Goal: Information Seeking & Learning: Learn about a topic

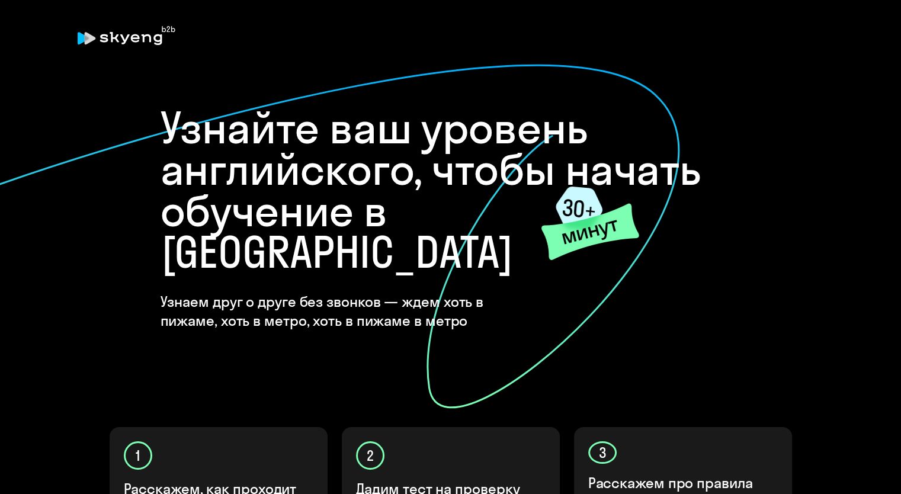
click at [717, 121] on h1 "Узнайте ваш уровень английского, чтобы начать обучение в [GEOGRAPHIC_DATA]" at bounding box center [451, 190] width 581 height 166
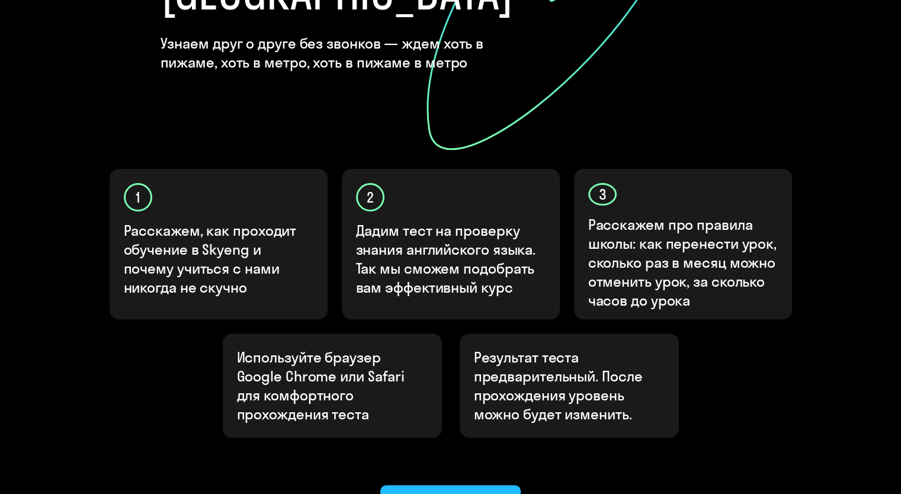
scroll to position [302, 0]
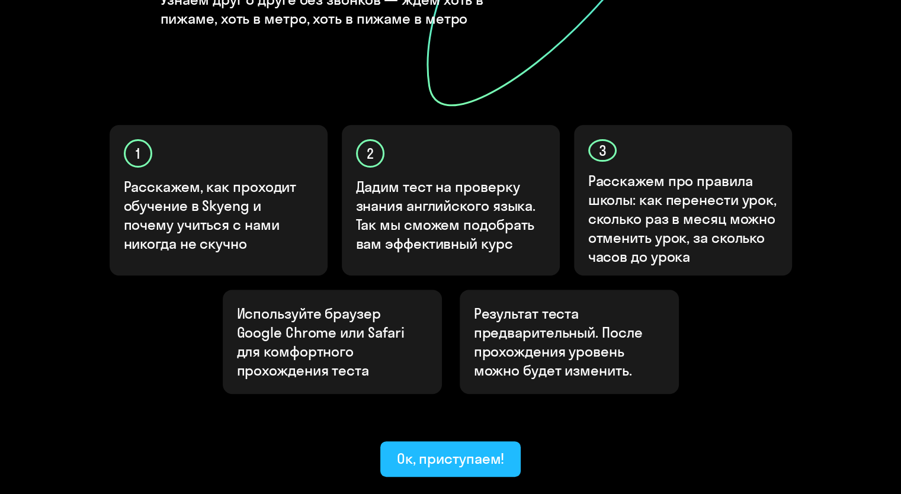
click at [490, 449] on div "Ок, приступаем!" at bounding box center [451, 458] width 108 height 19
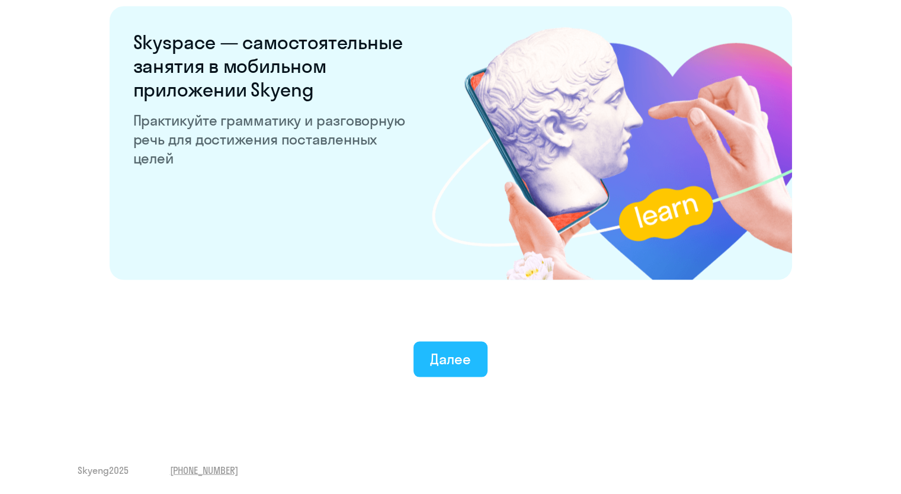
scroll to position [2253, 0]
click at [471, 366] on button "Далее" at bounding box center [451, 359] width 74 height 36
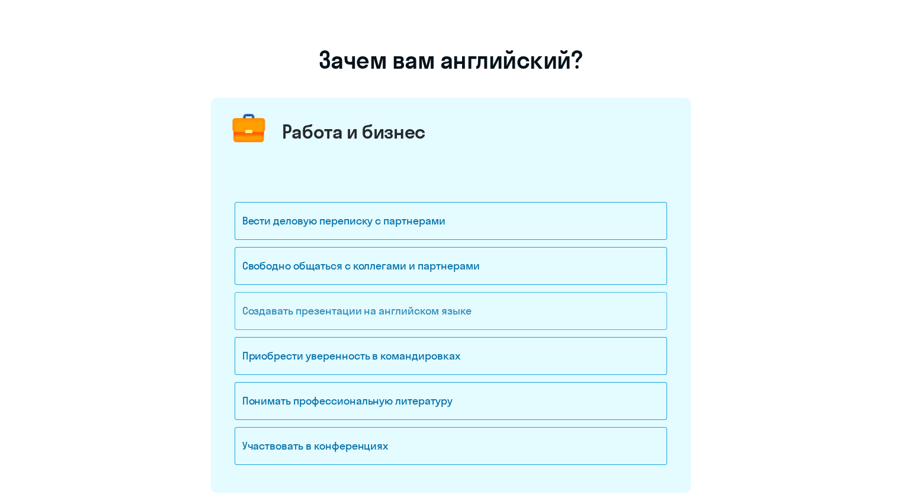
scroll to position [59, 0]
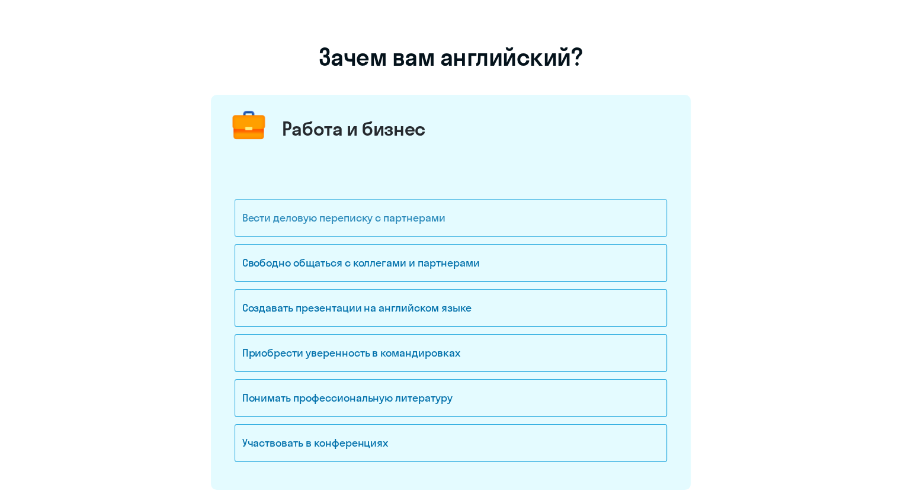
click at [306, 220] on div "Вести деловую переписку с партнерами" at bounding box center [451, 218] width 433 height 38
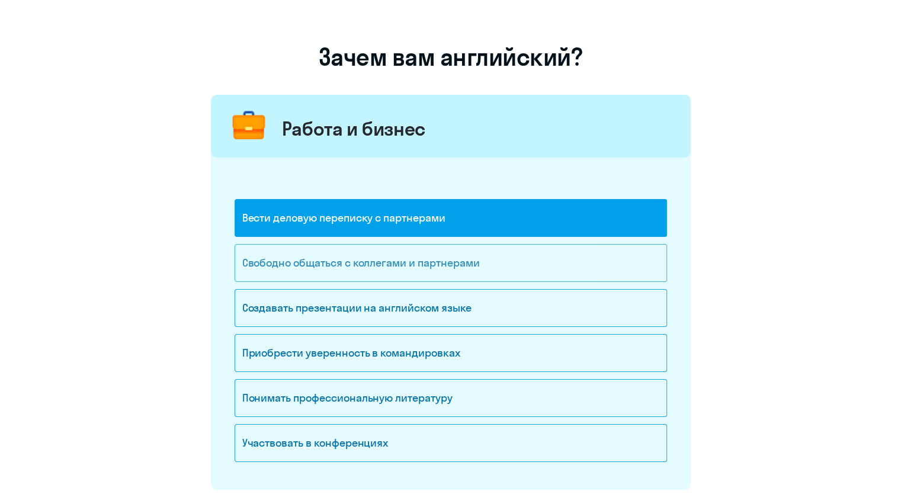
click at [307, 268] on div "Свободно общаться с коллегами и партнерами" at bounding box center [451, 263] width 433 height 38
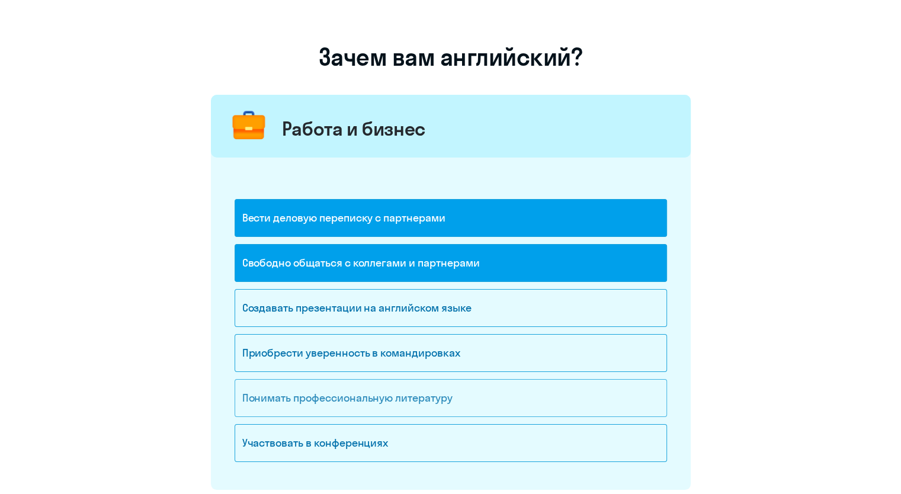
click at [312, 395] on div "Понимать профессиональную литературу" at bounding box center [451, 398] width 433 height 38
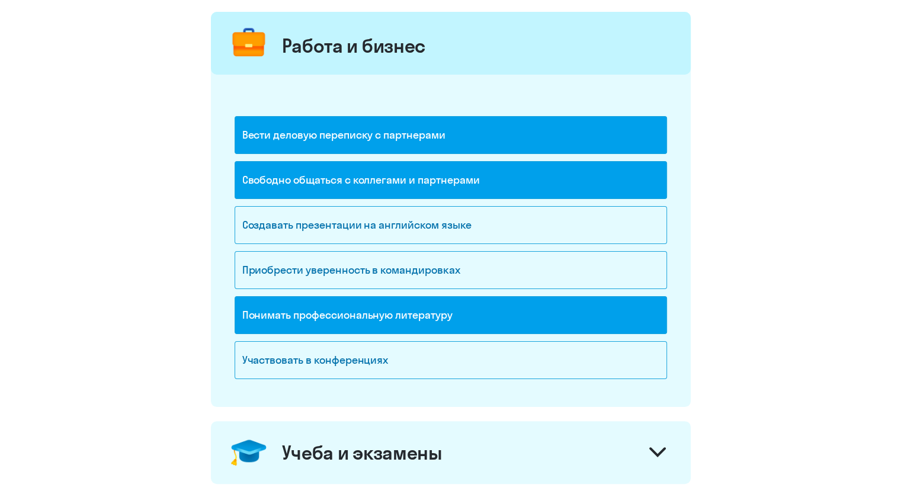
scroll to position [237, 0]
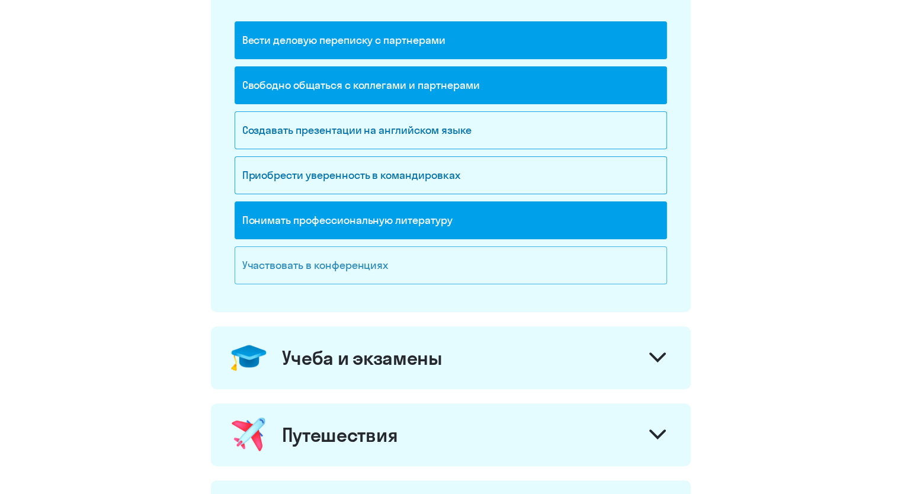
click at [313, 259] on div "Участвовать в конференциях" at bounding box center [451, 266] width 433 height 38
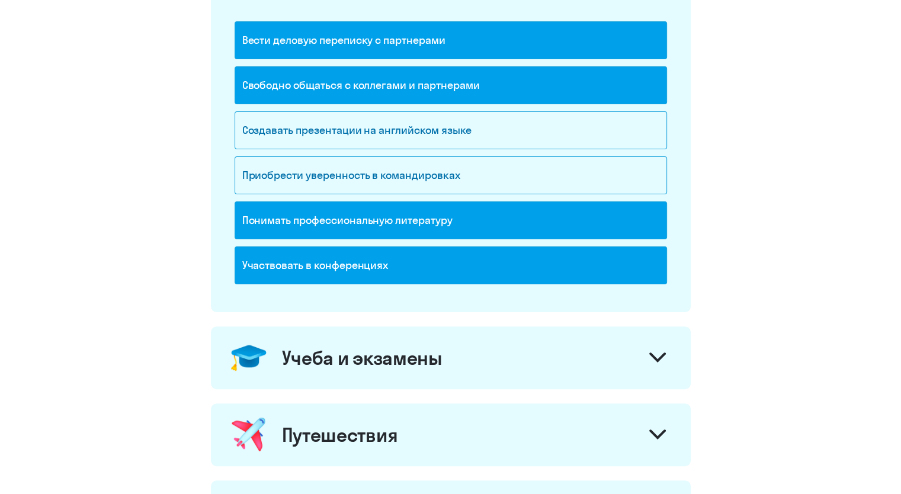
click at [363, 360] on div "Учеба и экзамены" at bounding box center [362, 358] width 161 height 24
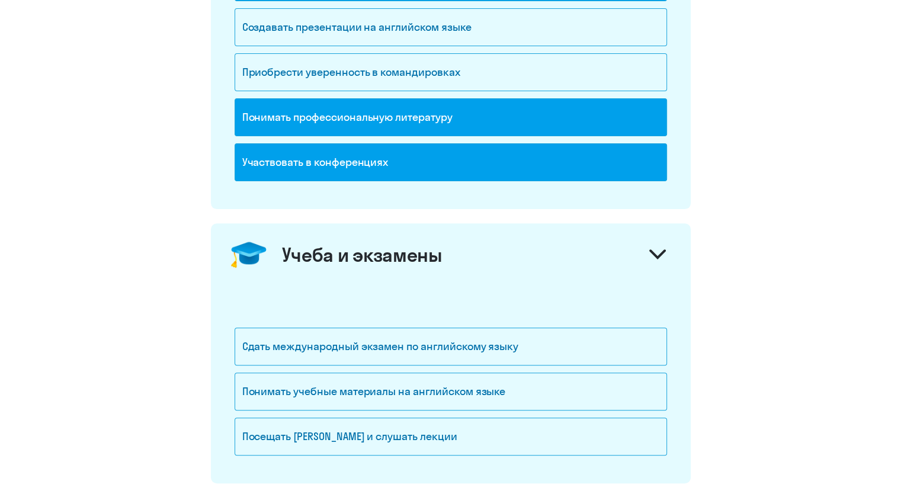
scroll to position [356, 0]
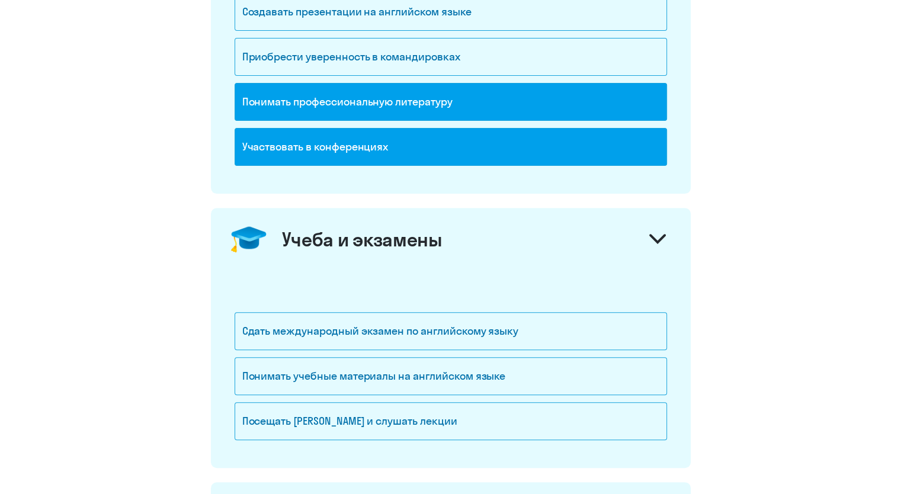
click at [393, 242] on div "Учеба и экзамены" at bounding box center [362, 240] width 161 height 24
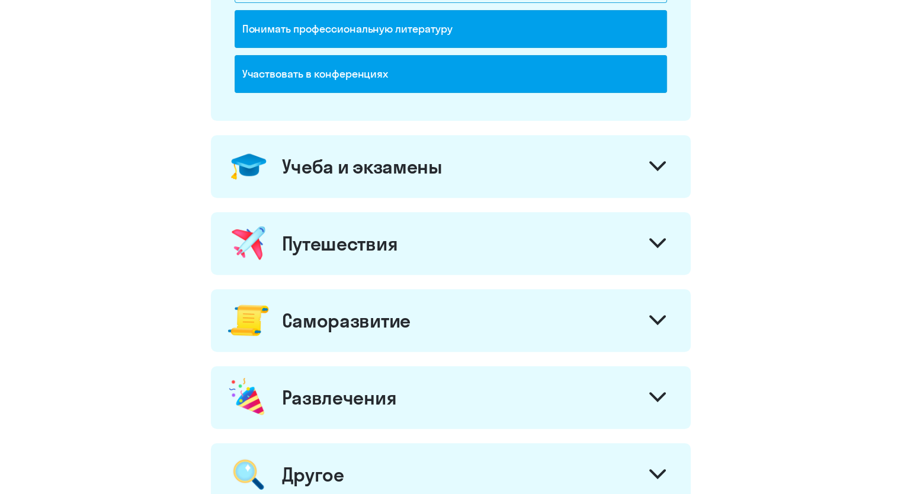
scroll to position [474, 0]
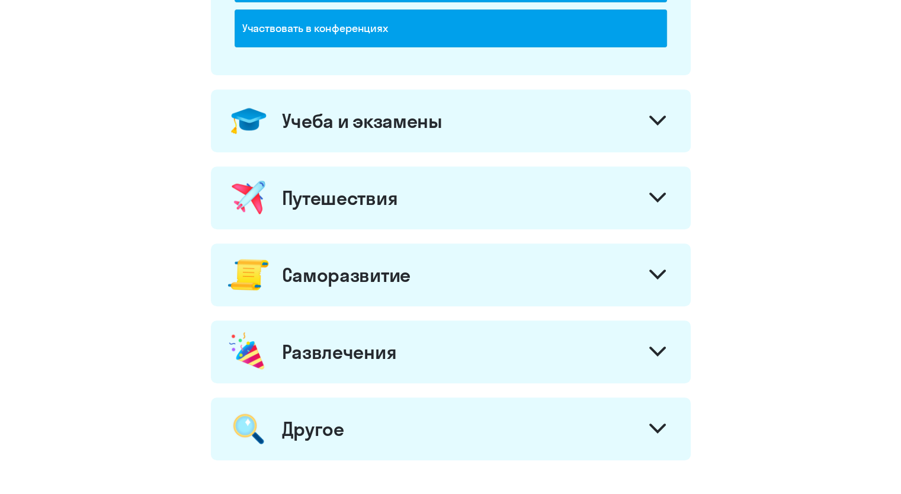
click at [375, 197] on div "Путешествия" at bounding box center [340, 198] width 116 height 24
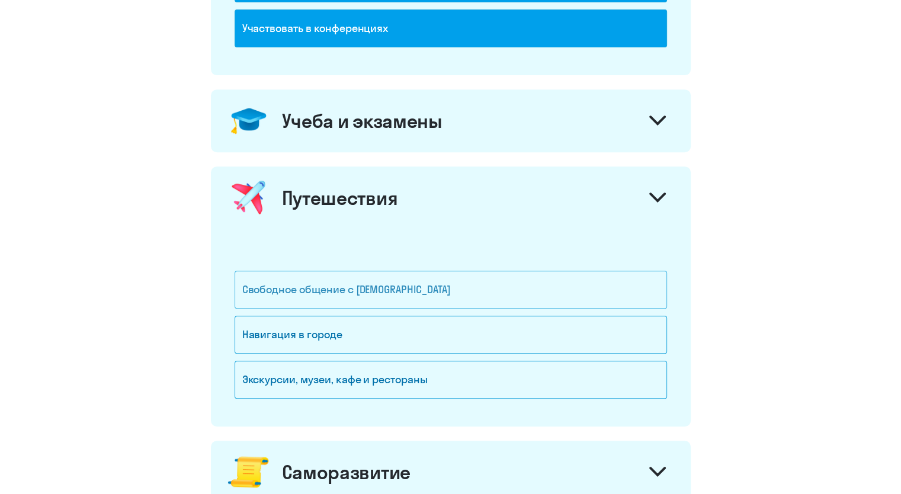
click at [369, 290] on div "Свободное общение с [DEMOGRAPHIC_DATA]" at bounding box center [451, 290] width 433 height 38
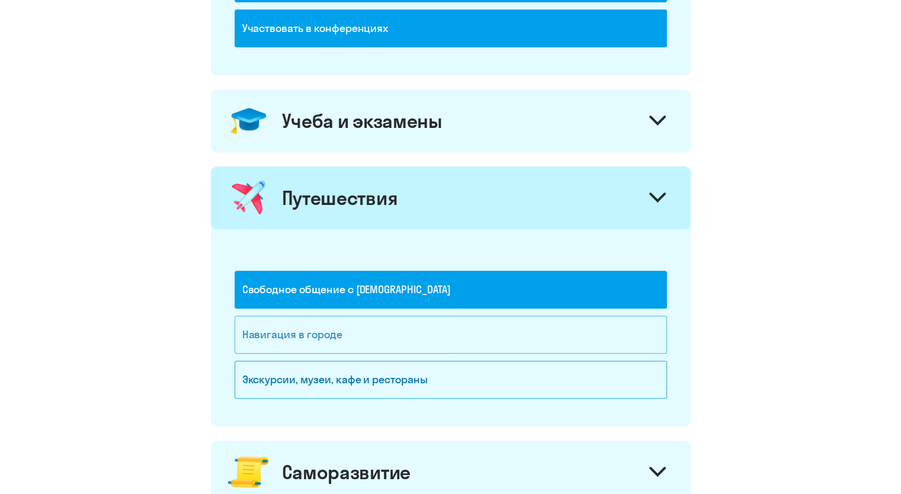
click at [343, 327] on div "Навигация в городе" at bounding box center [451, 335] width 433 height 38
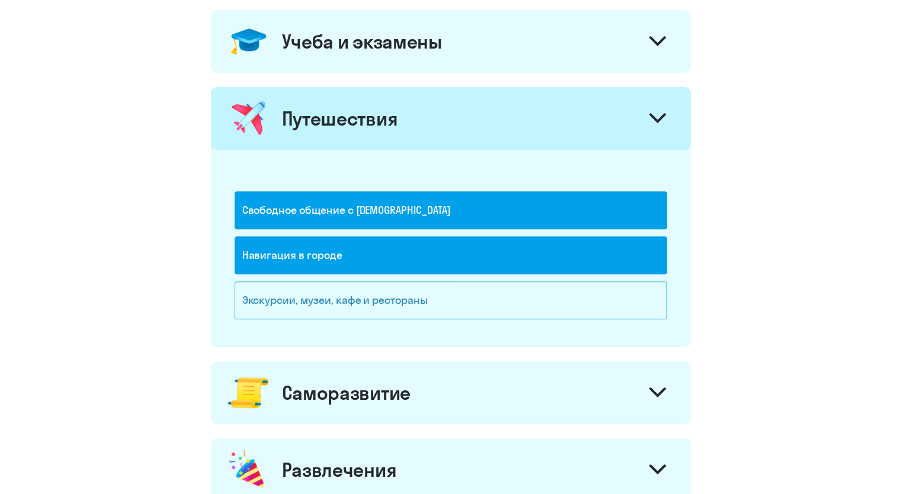
scroll to position [593, 0]
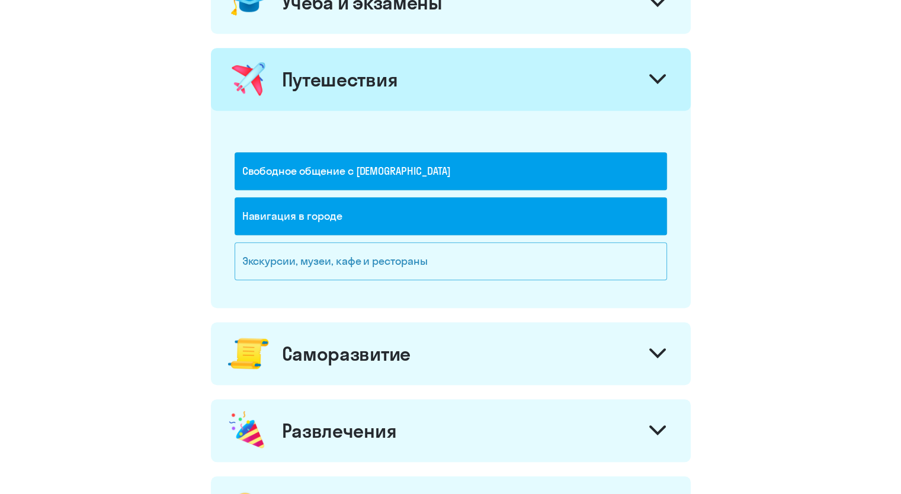
click at [340, 267] on div "Экскурсии, музеи, кафе и рестораны" at bounding box center [451, 261] width 433 height 38
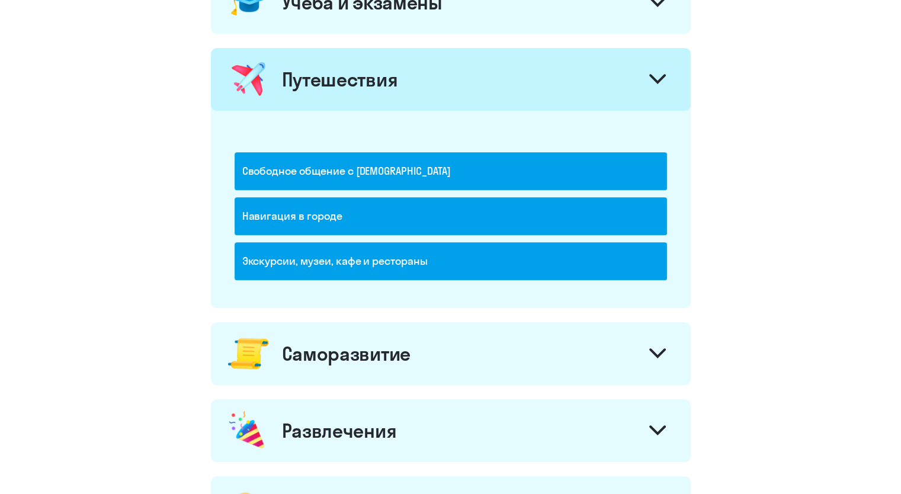
click at [332, 351] on div "Саморазвитие" at bounding box center [346, 354] width 129 height 24
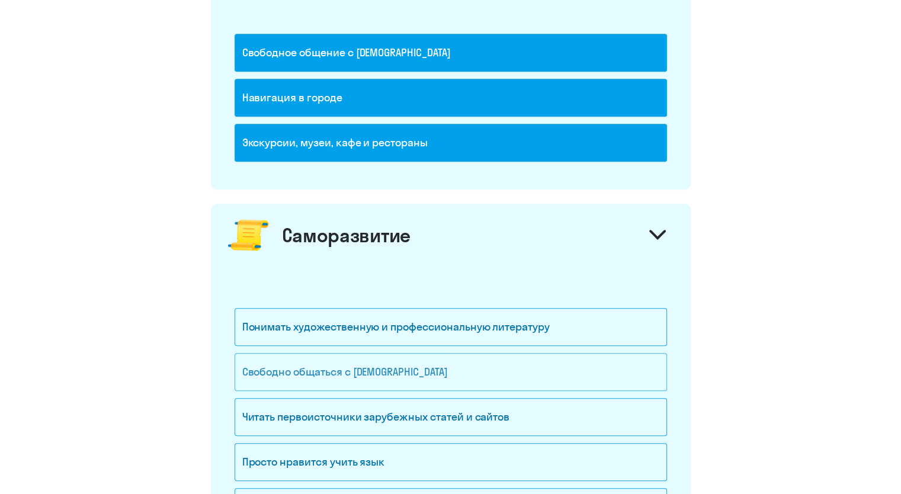
scroll to position [770, 0]
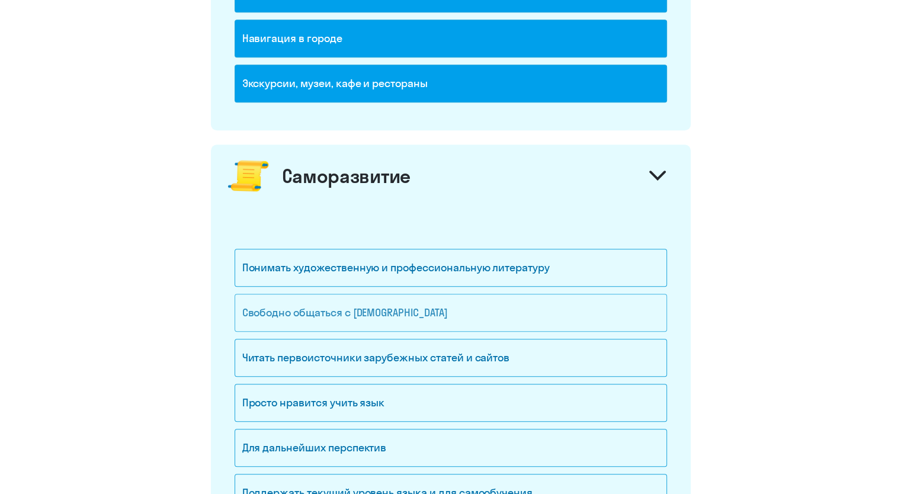
click at [318, 322] on div "Свободно общаться с [DEMOGRAPHIC_DATA]" at bounding box center [451, 313] width 433 height 38
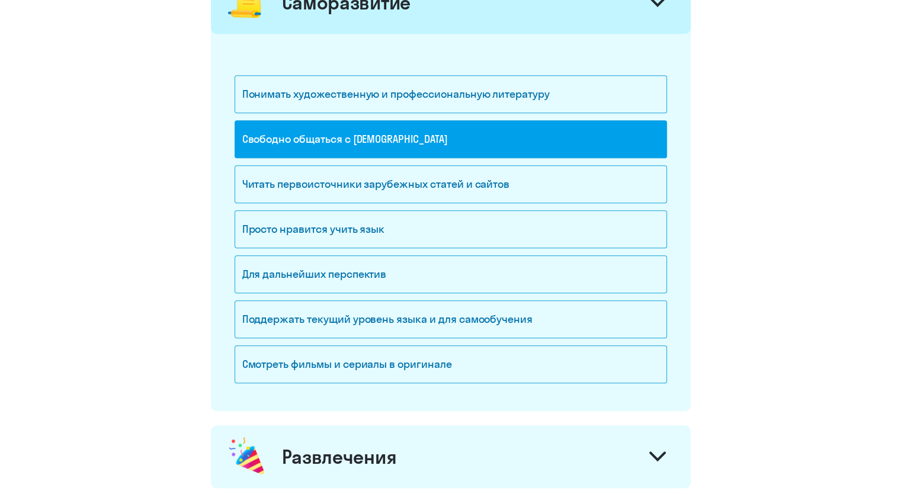
scroll to position [948, 0]
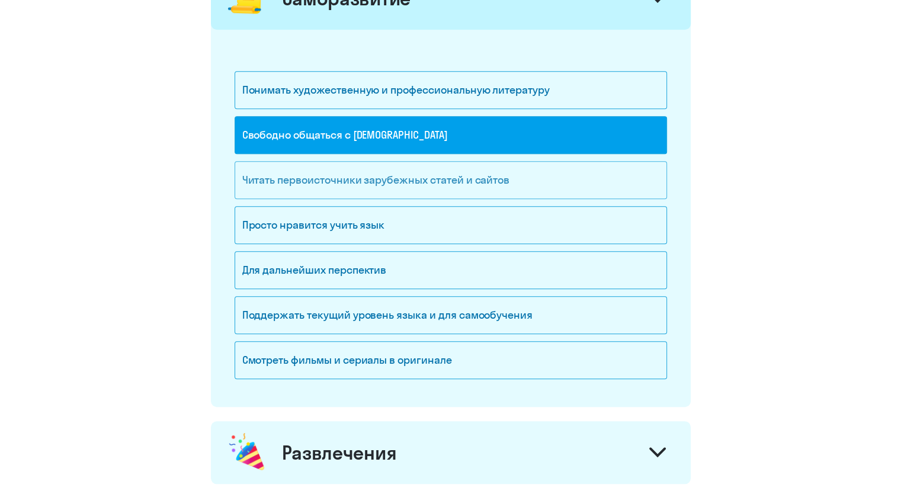
click at [314, 172] on div "Читать первоисточники зарубежных статей и сайтов" at bounding box center [451, 180] width 433 height 38
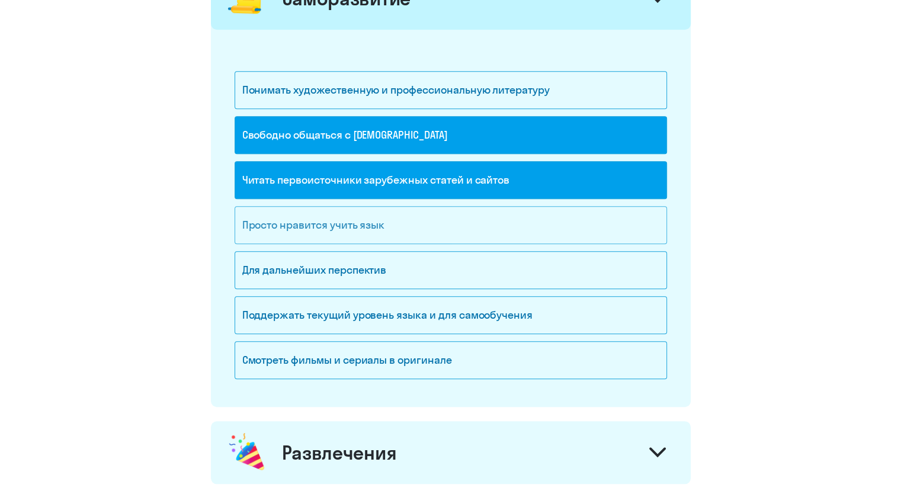
click at [306, 223] on div "Просто нравится учить язык" at bounding box center [451, 225] width 433 height 38
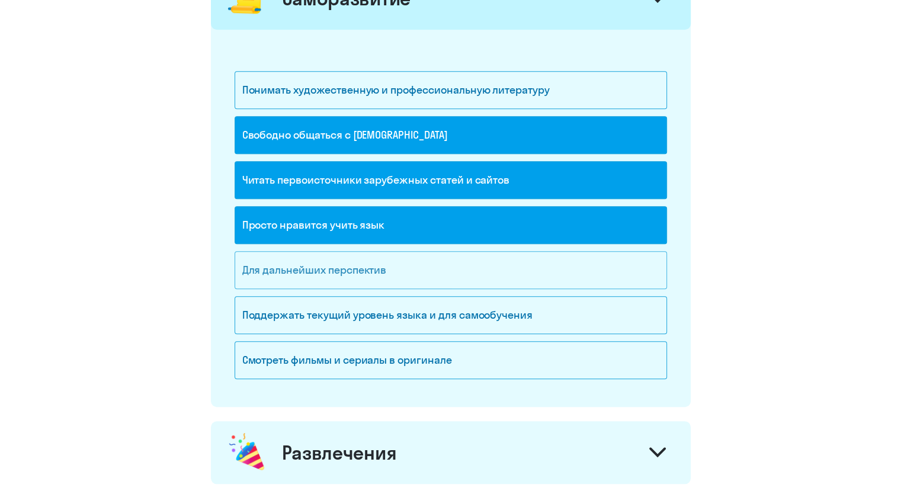
click at [307, 264] on div "Для дальнейших перспектив" at bounding box center [451, 270] width 433 height 38
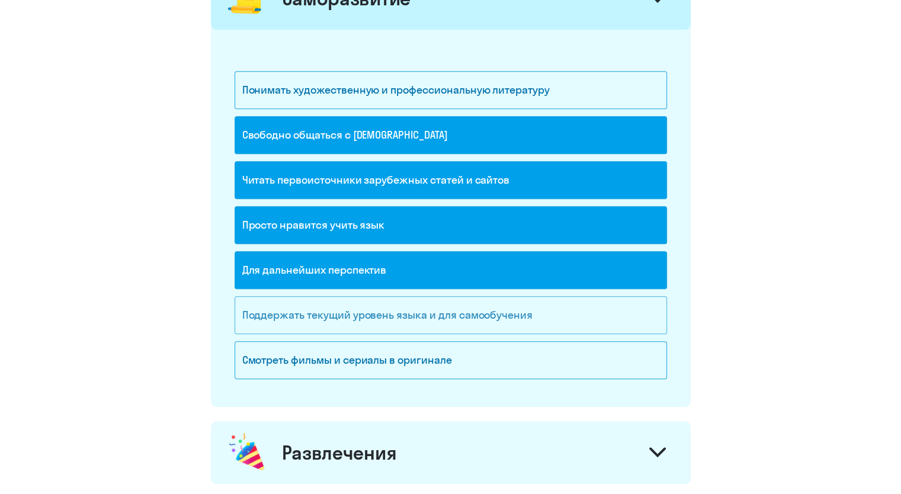
click at [341, 316] on div "Поддержать текущий уровень языка и для cамообучения" at bounding box center [451, 315] width 433 height 38
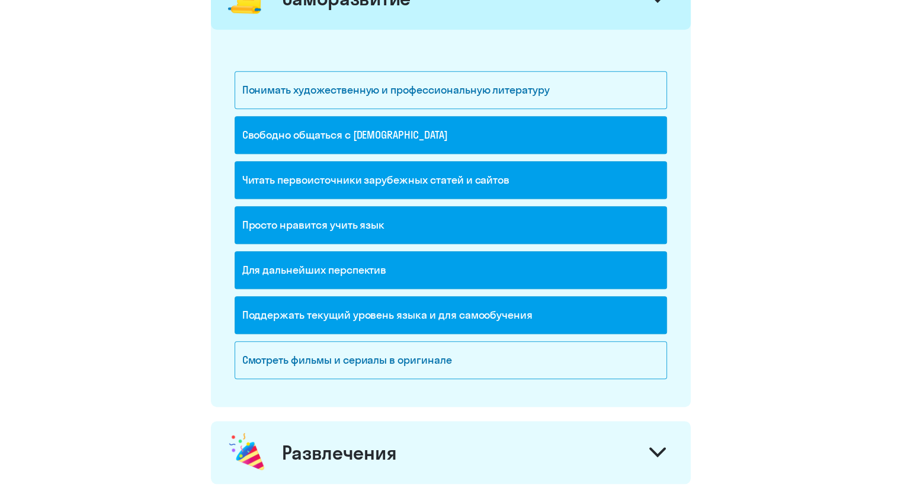
click at [341, 316] on div "Поддержать текущий уровень языка и для cамообучения" at bounding box center [451, 315] width 433 height 38
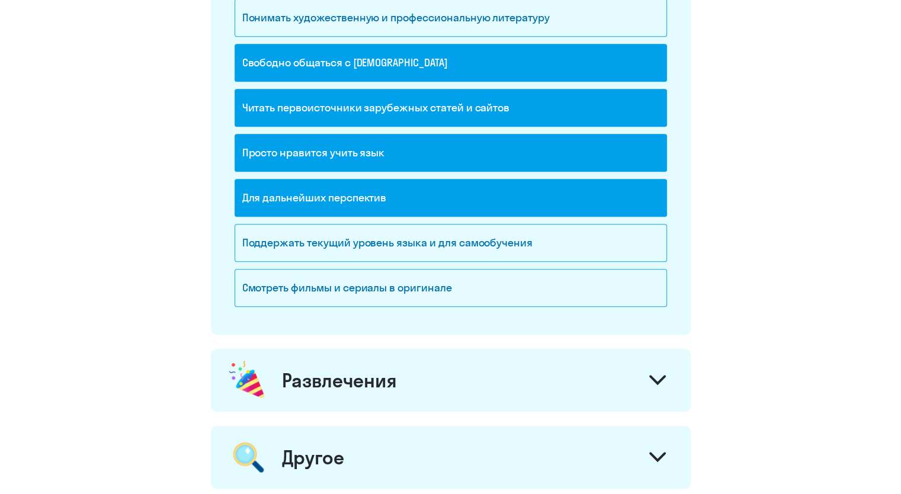
scroll to position [1067, 0]
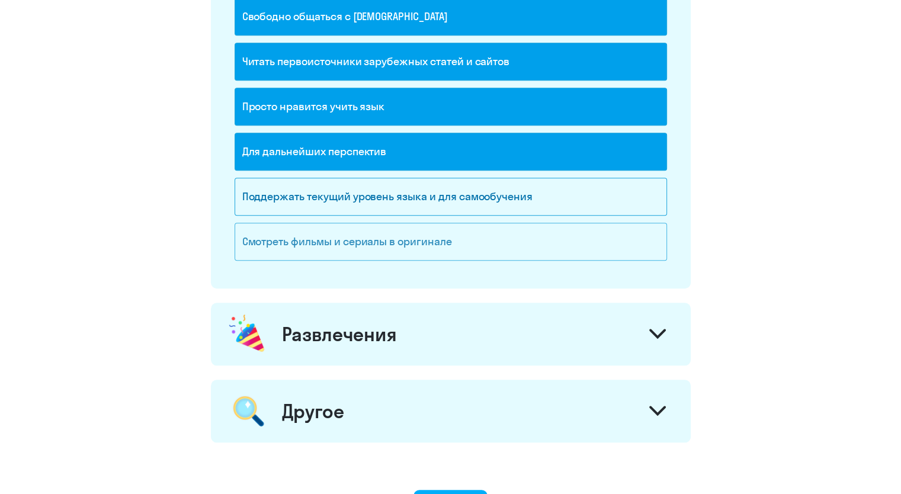
click at [372, 235] on div "Смотреть фильмы и сериалы в оригинале" at bounding box center [451, 242] width 433 height 38
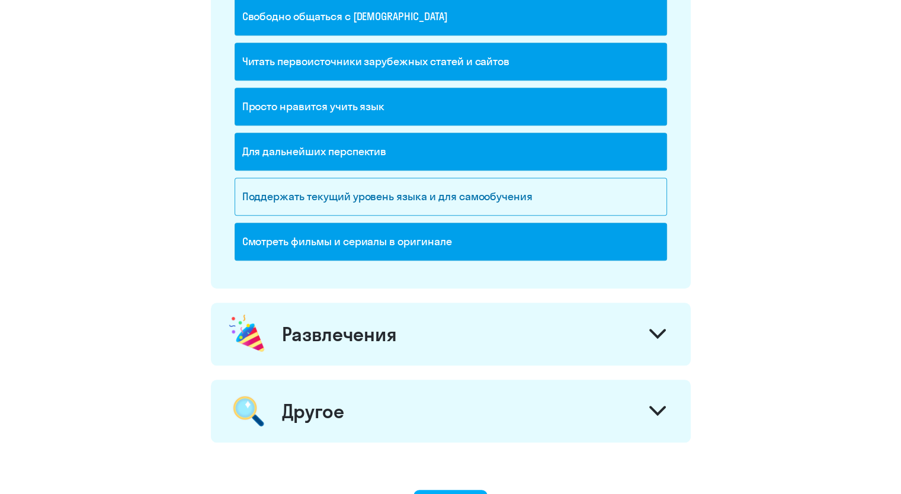
click at [354, 331] on div "Развлечения" at bounding box center [339, 334] width 115 height 24
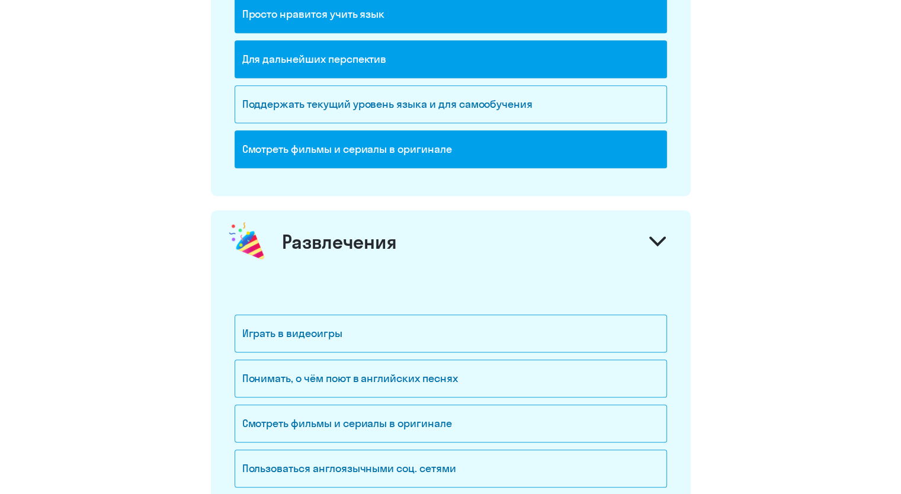
scroll to position [1185, 0]
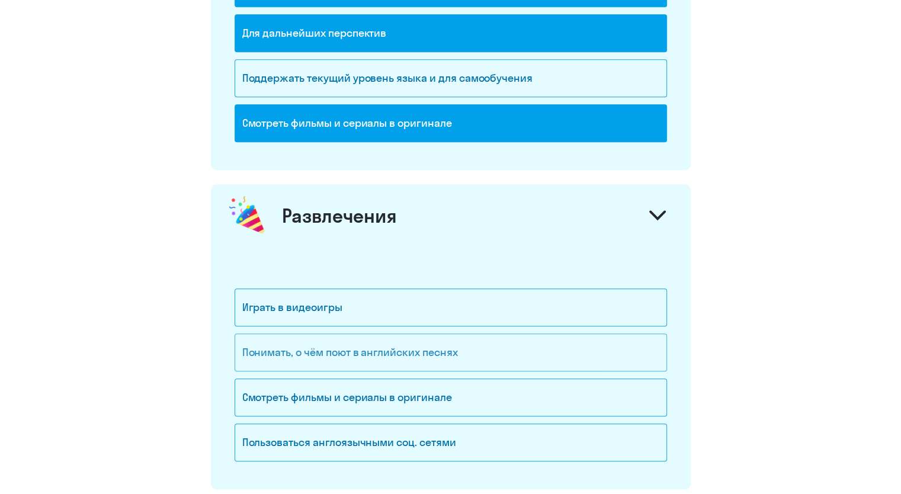
click at [340, 344] on div "Понимать, о чём поют в английских песнях" at bounding box center [451, 353] width 433 height 38
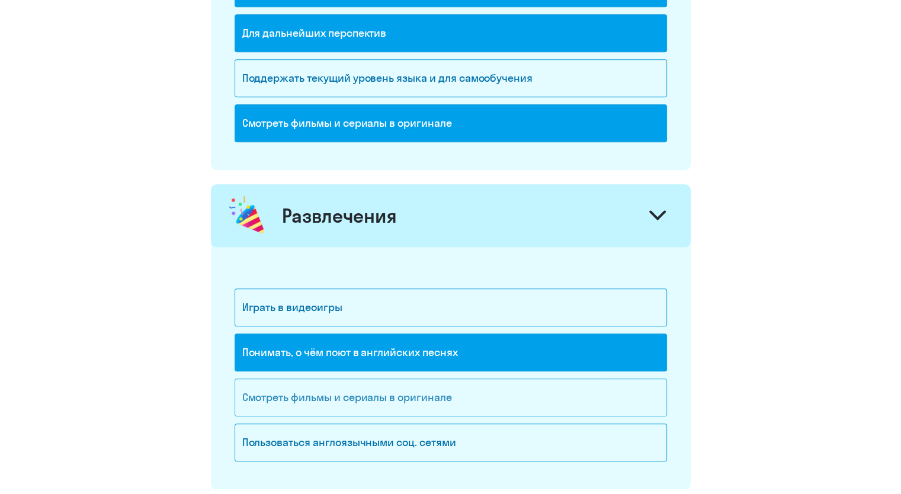
click at [335, 396] on div "Смотреть фильмы и сериалы в оригинале" at bounding box center [451, 398] width 433 height 38
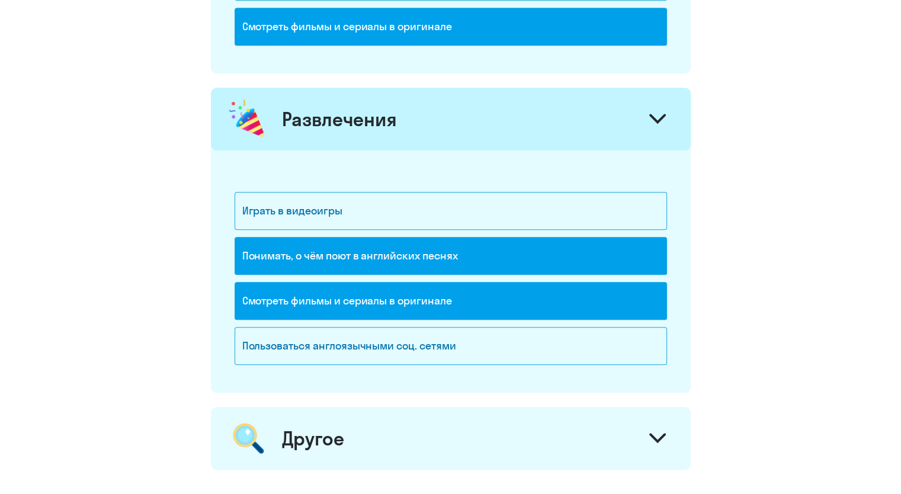
scroll to position [1422, 0]
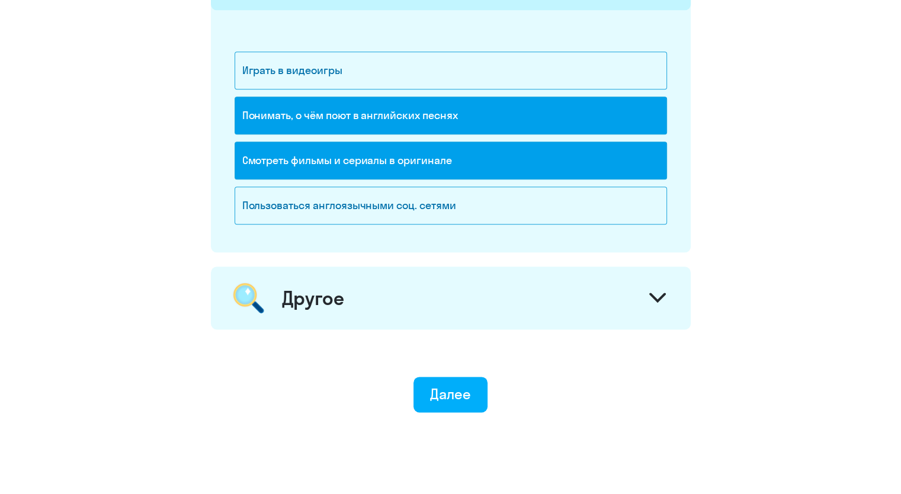
click at [324, 292] on div "Другое" at bounding box center [313, 298] width 62 height 24
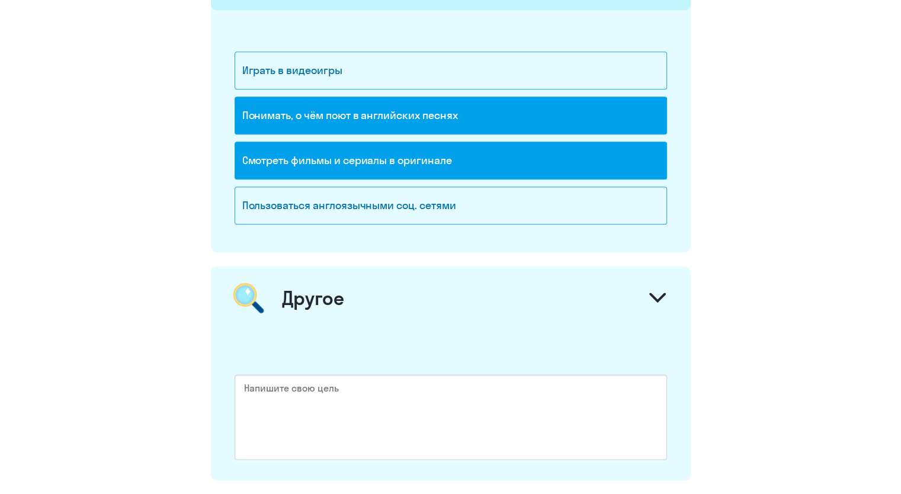
click at [324, 292] on div "Другое" at bounding box center [313, 298] width 62 height 24
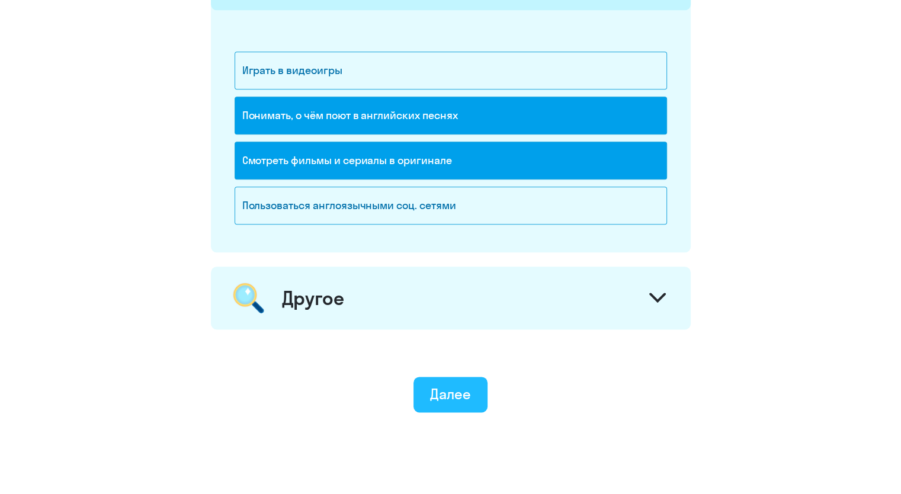
click at [446, 390] on div "Далее" at bounding box center [450, 394] width 41 height 19
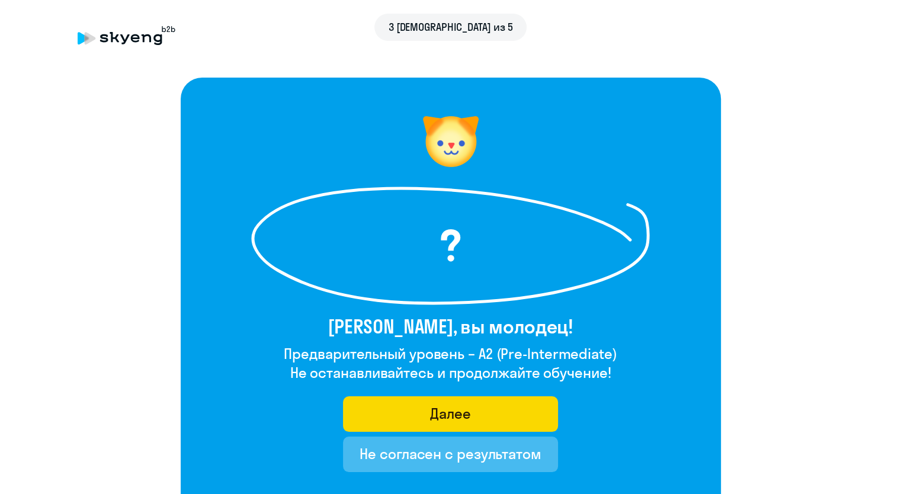
scroll to position [59, 0]
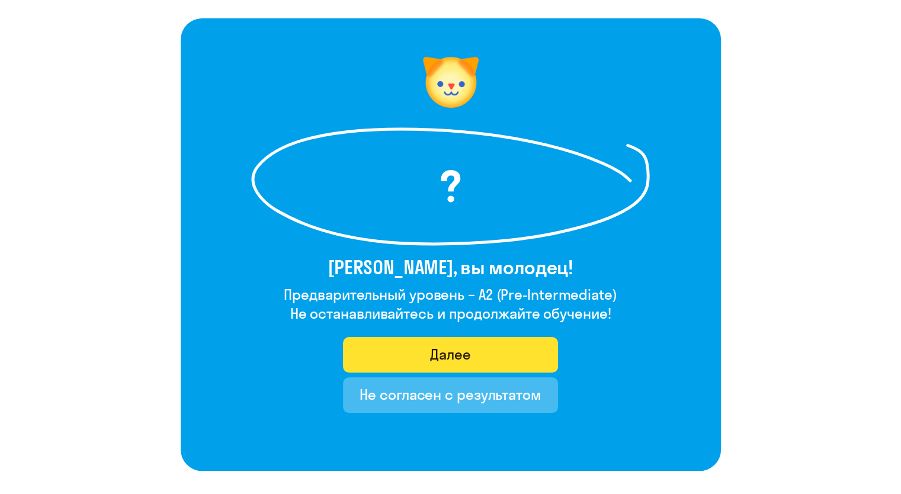
click at [442, 353] on font "Далее" at bounding box center [450, 355] width 41 height 18
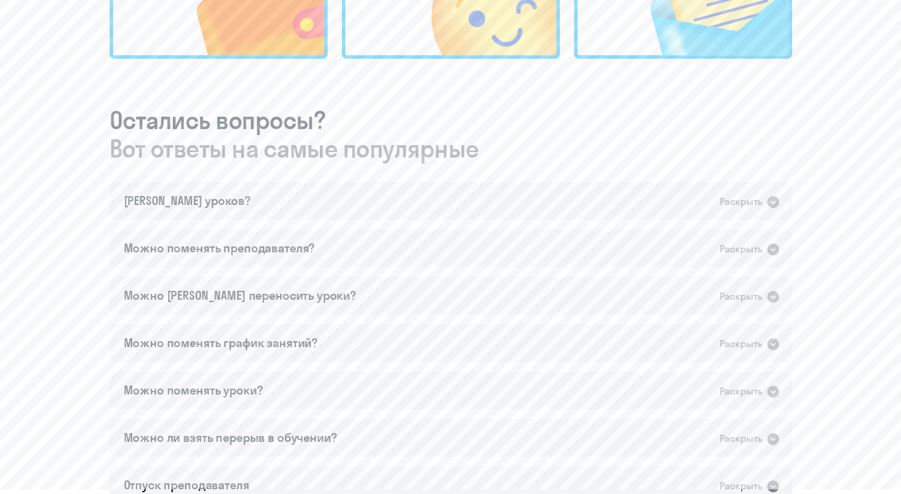
scroll to position [568, 0]
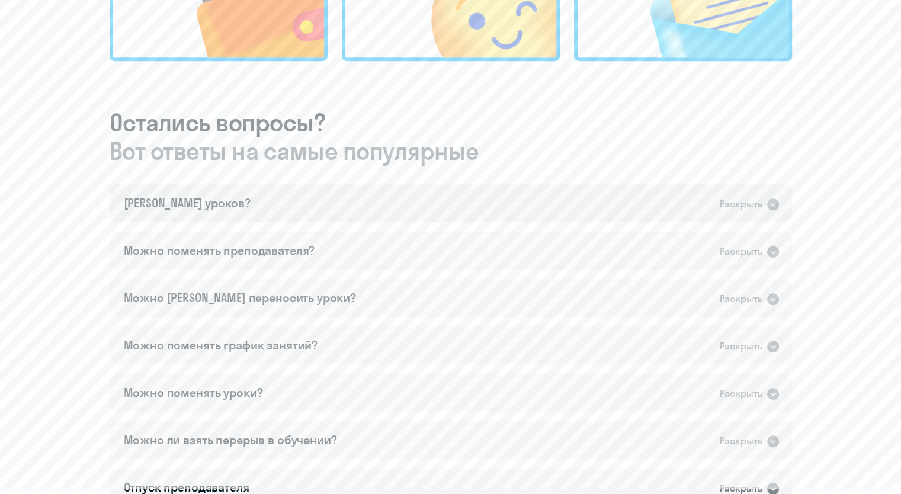
click at [775, 206] on icon at bounding box center [774, 205] width 12 height 12
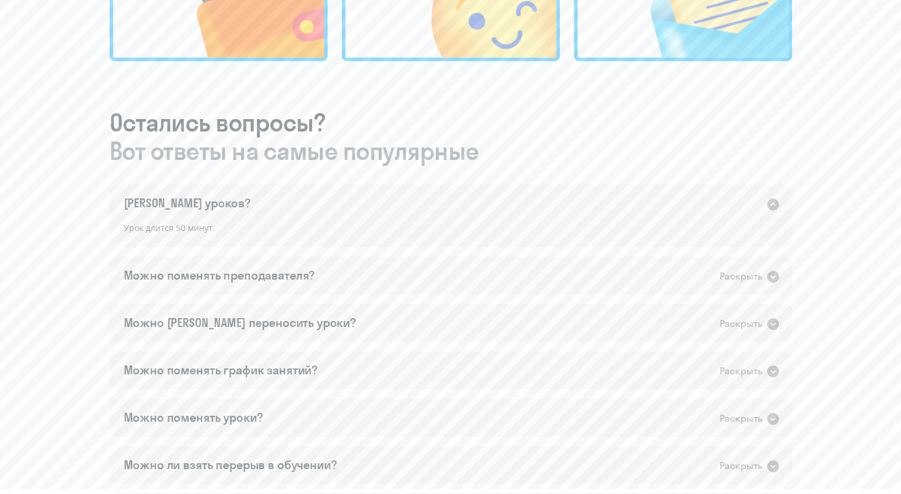
click at [775, 206] on icon at bounding box center [774, 205] width 12 height 12
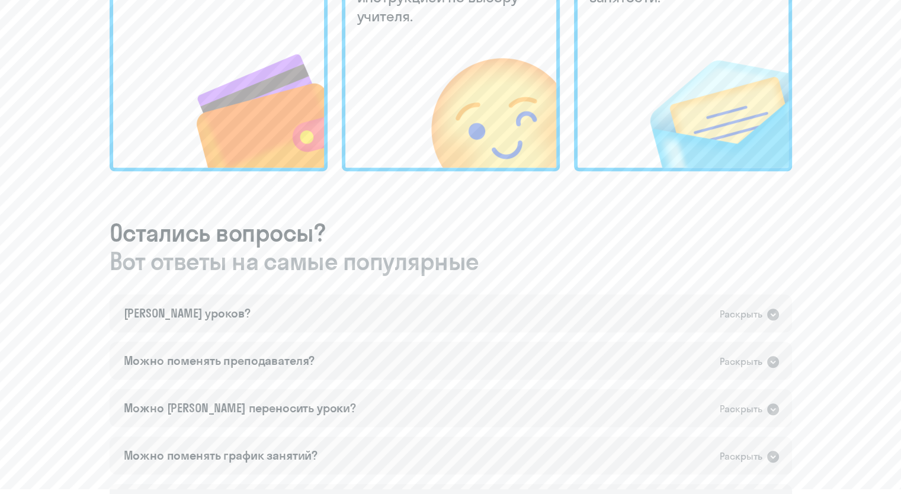
scroll to position [390, 0]
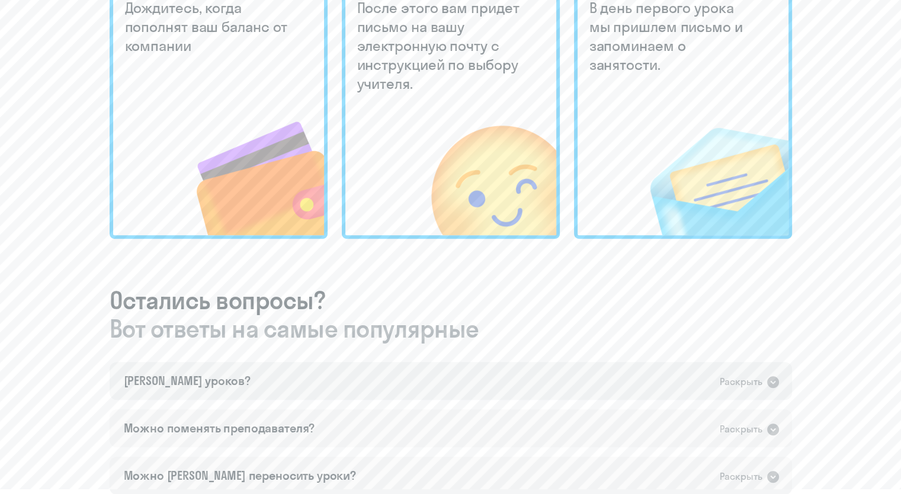
click at [771, 385] on icon at bounding box center [774, 382] width 12 height 12
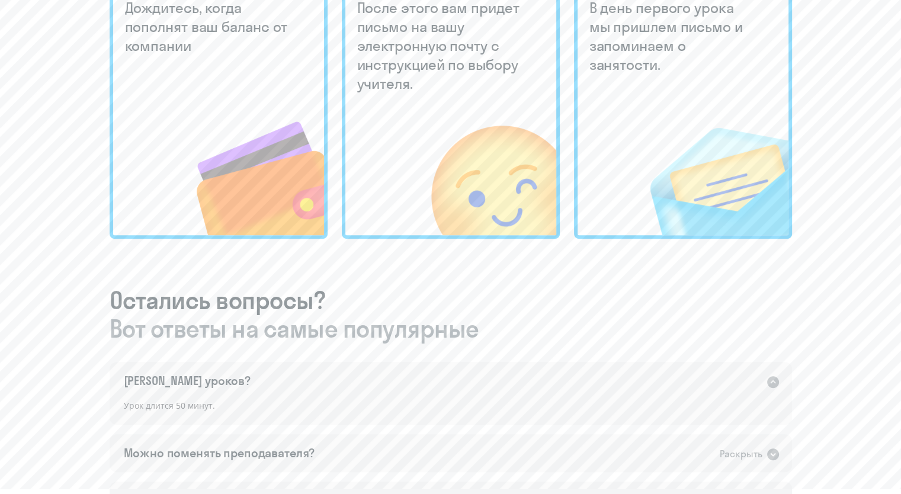
click at [771, 385] on icon at bounding box center [774, 382] width 12 height 12
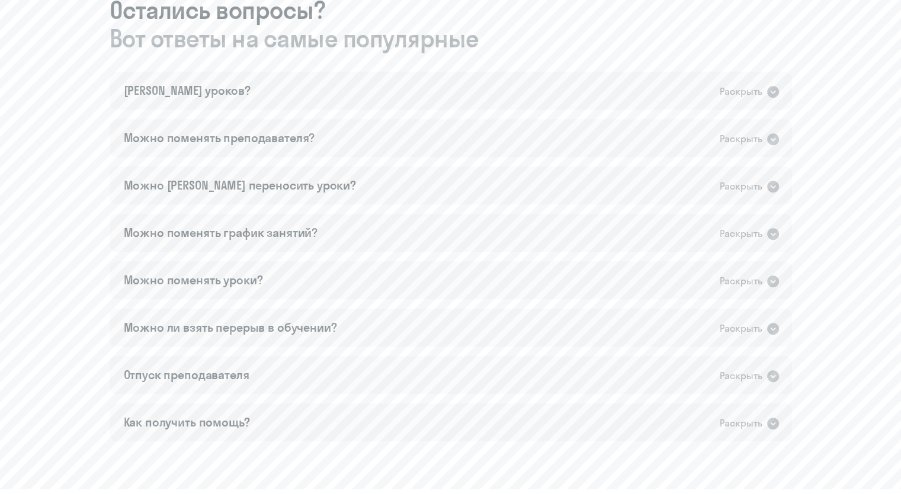
scroll to position [746, 0]
